Goal: Task Accomplishment & Management: Complete application form

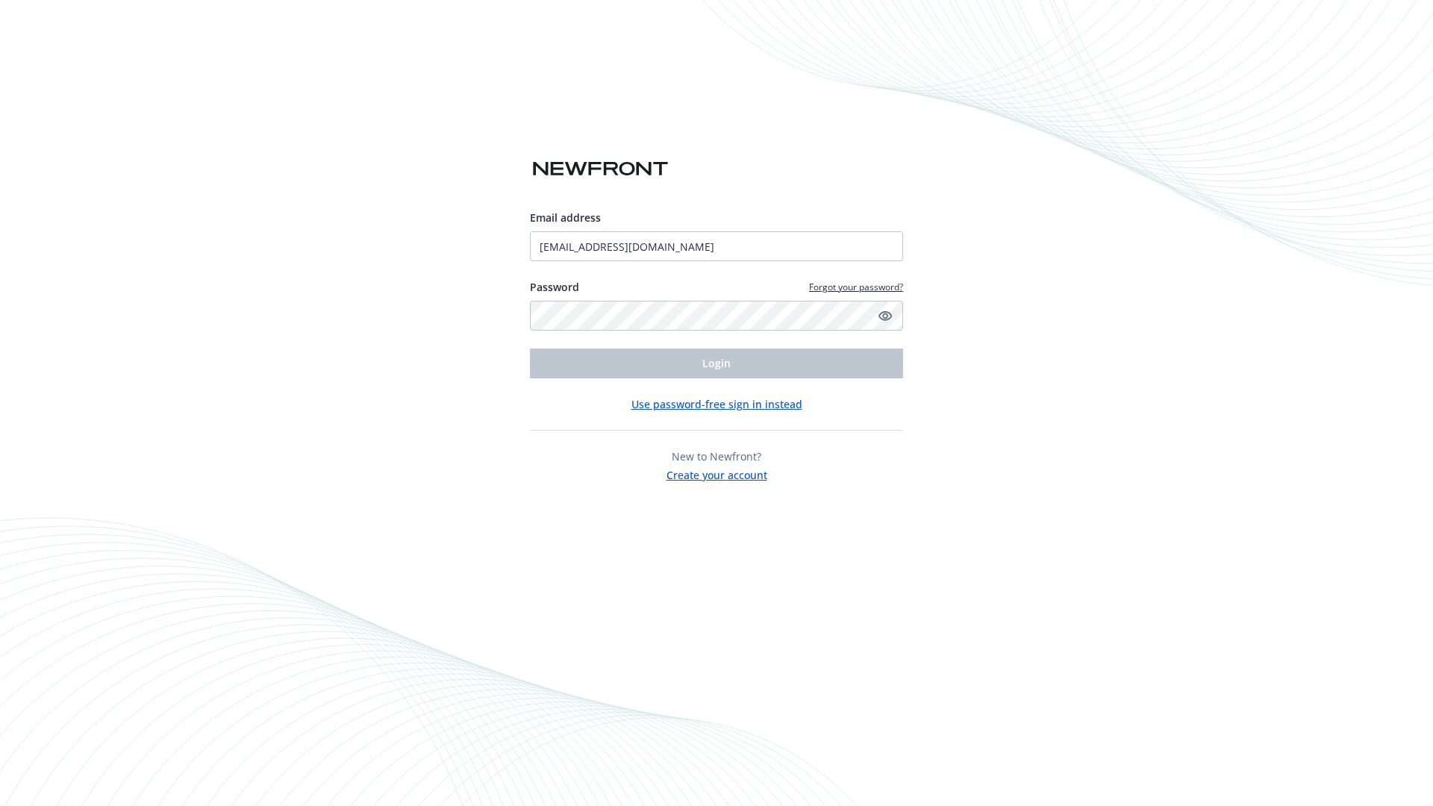
type input "[EMAIL_ADDRESS][DOMAIN_NAME]"
click at [717, 364] on span "Login" at bounding box center [716, 363] width 28 height 14
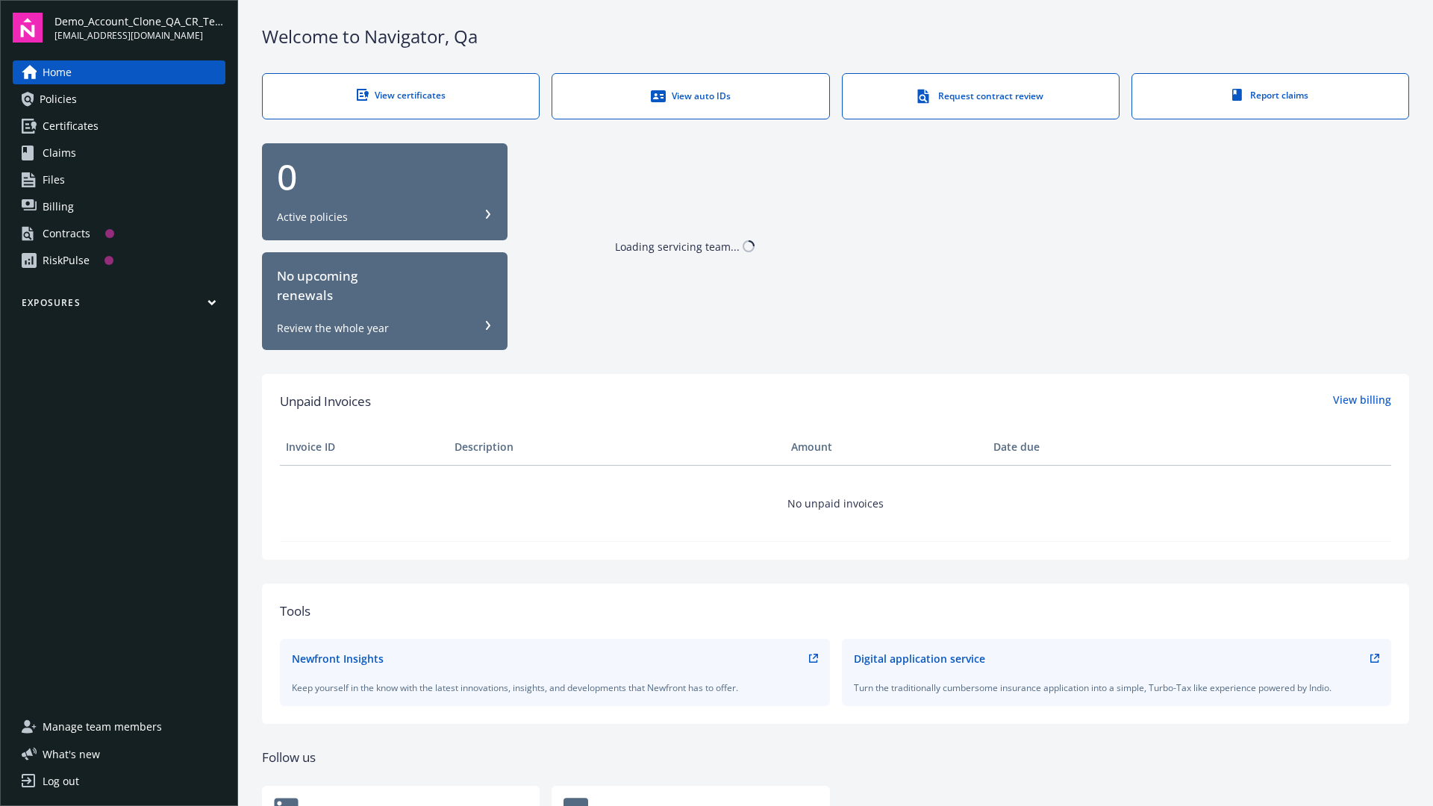
click at [140, 28] on span "Demo_Account_Clone_QA_CR_Tests_Prospect" at bounding box center [139, 21] width 171 height 16
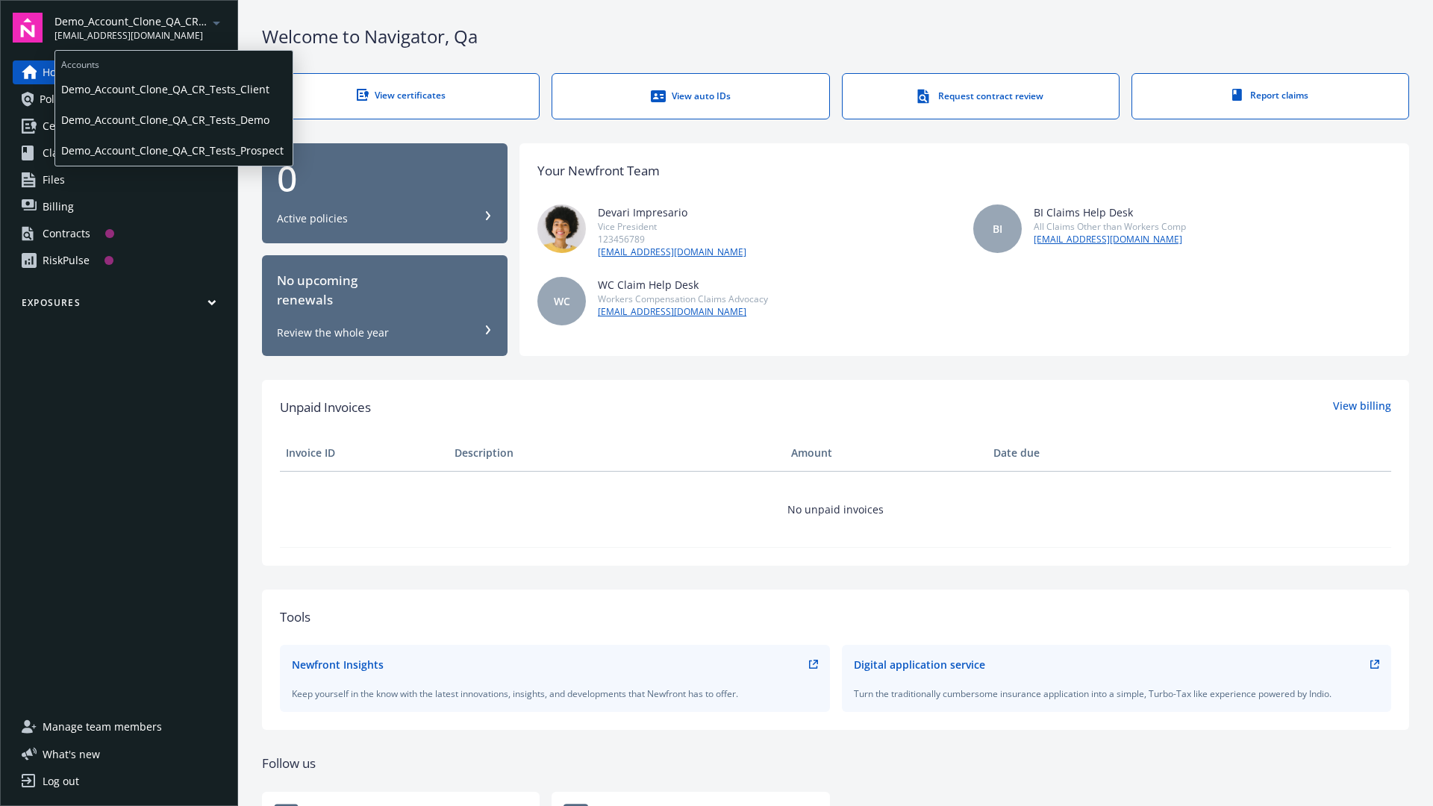
click at [172, 89] on span "Demo_Account_Clone_QA_CR_Tests_Client" at bounding box center [173, 89] width 225 height 31
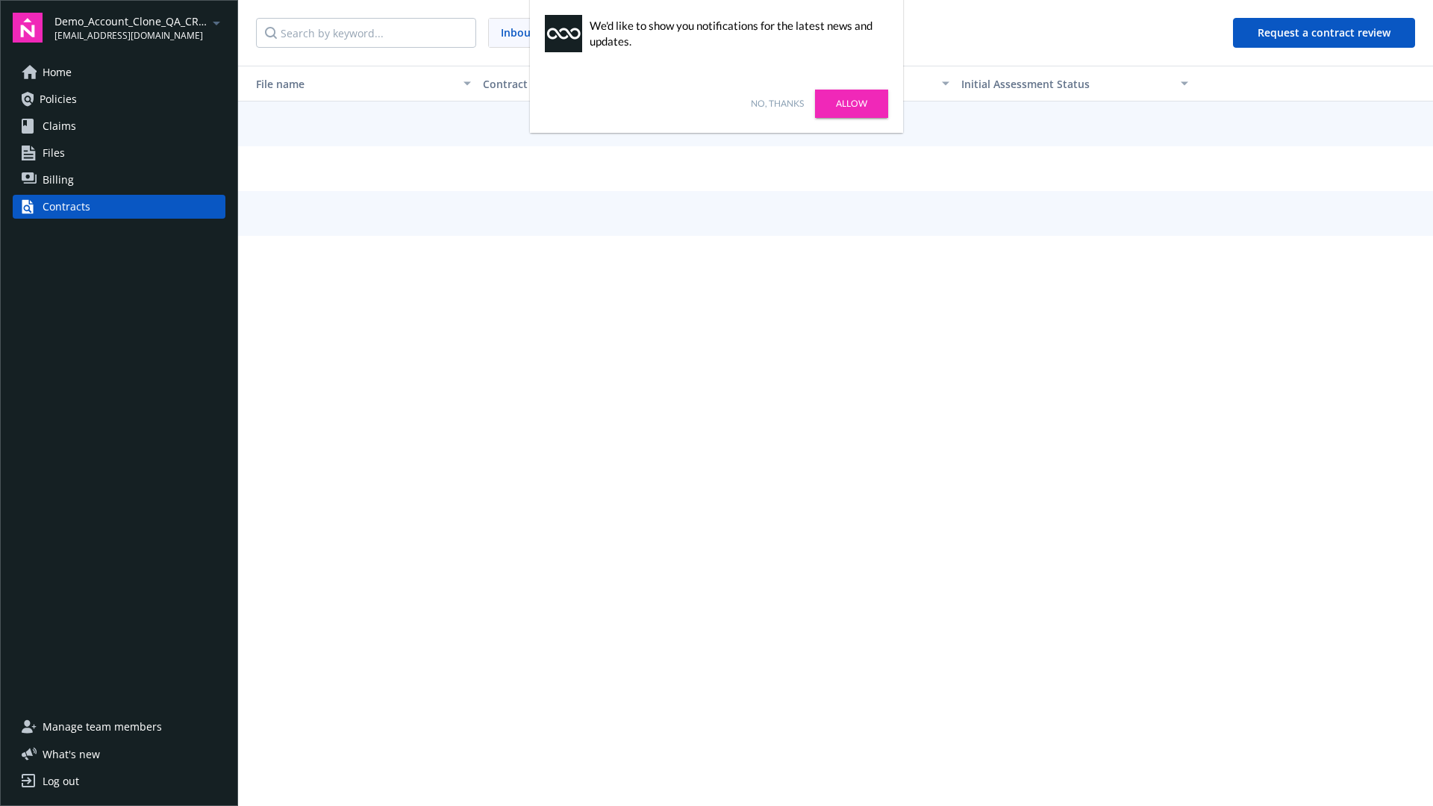
click at [777, 104] on link "No, thanks" at bounding box center [777, 103] width 53 height 13
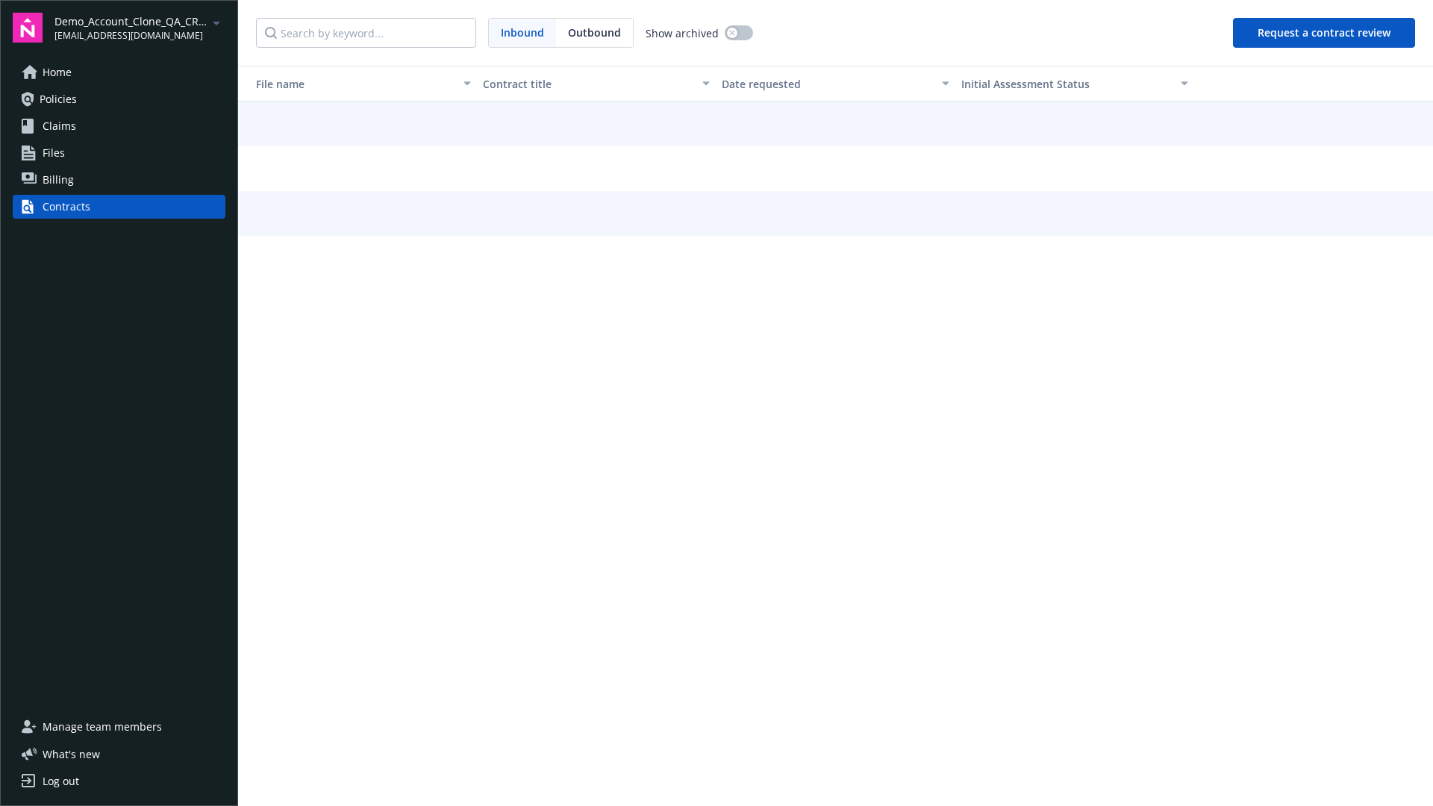
click at [1325, 33] on button "Request a contract review" at bounding box center [1324, 33] width 182 height 30
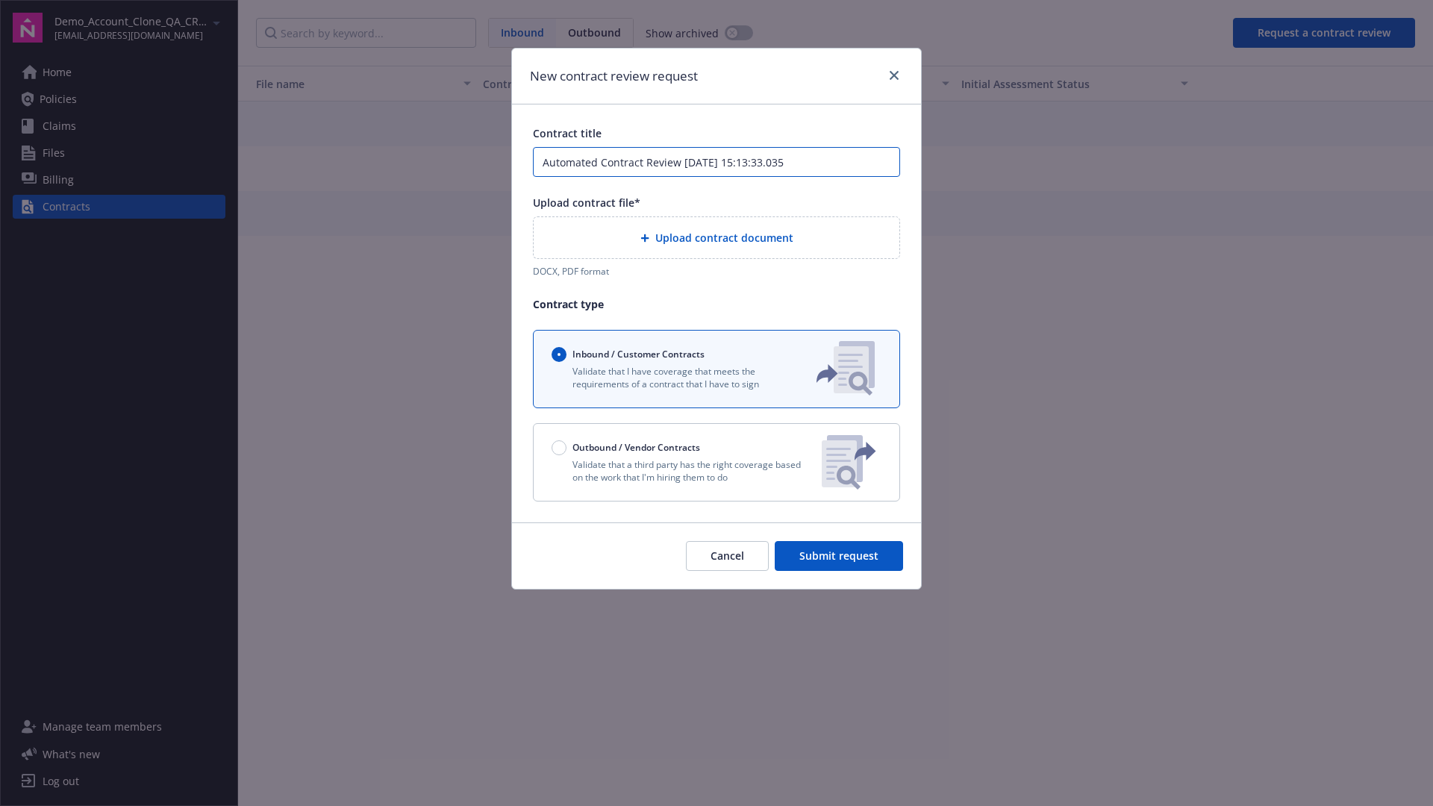
type input "Automated Contract Review 08-26-2025 15:13:33.035"
click at [717, 462] on p "Validate that a third party has the right coverage based on the work that I'm h…" at bounding box center [681, 470] width 258 height 25
radio input "false"
radio input "true"
click at [840, 563] on span "Submit request" at bounding box center [838, 556] width 79 height 14
